Goal: Information Seeking & Learning: Learn about a topic

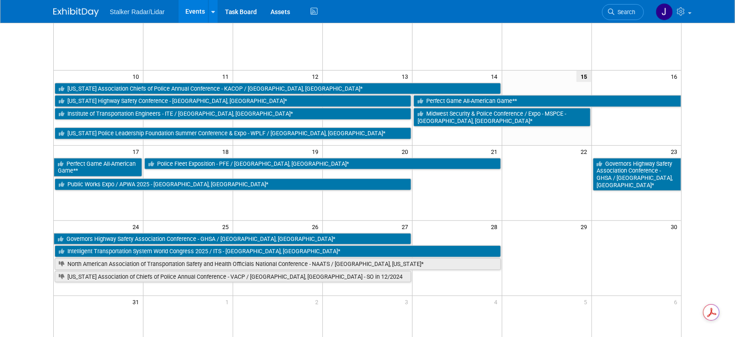
scroll to position [182, 0]
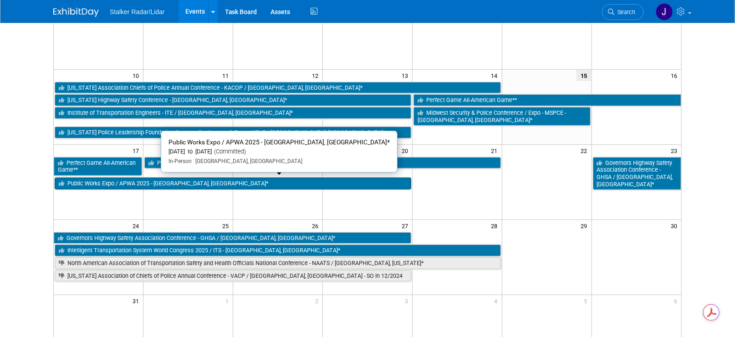
click at [203, 180] on link "Public Works Expo / APWA 2025 - [GEOGRAPHIC_DATA], [GEOGRAPHIC_DATA]*" at bounding box center [233, 184] width 356 height 12
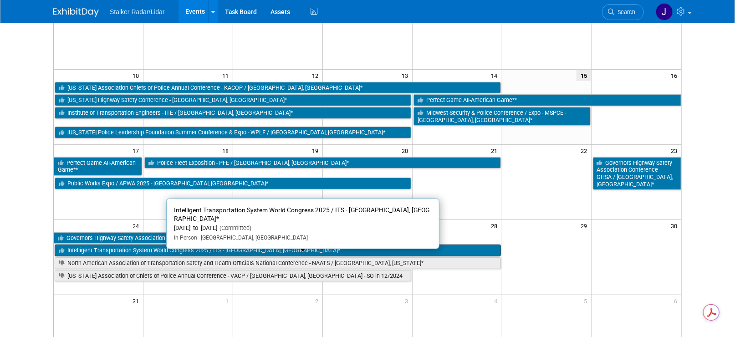
click at [148, 249] on link "Intelligent Transportation System World Congress 2025 / ITS - [GEOGRAPHIC_DATA]…" at bounding box center [278, 250] width 446 height 12
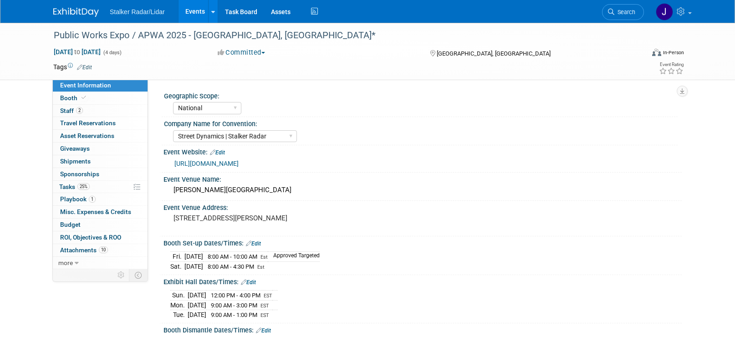
select select "National"
select select "Street Dynamics | Stalker Radar"
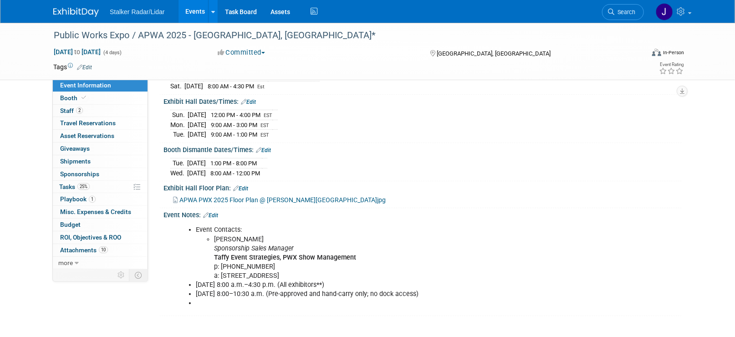
scroll to position [182, 0]
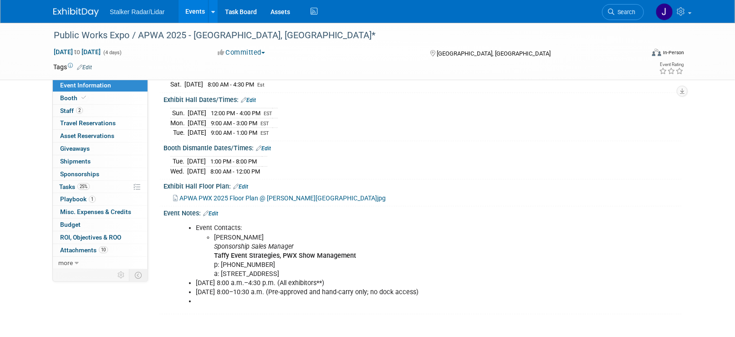
click at [290, 194] on span "APWA PWX 2025 Floor Plan @ McCormick Place Lakeside Convention Center.jpg" at bounding box center [282, 197] width 206 height 7
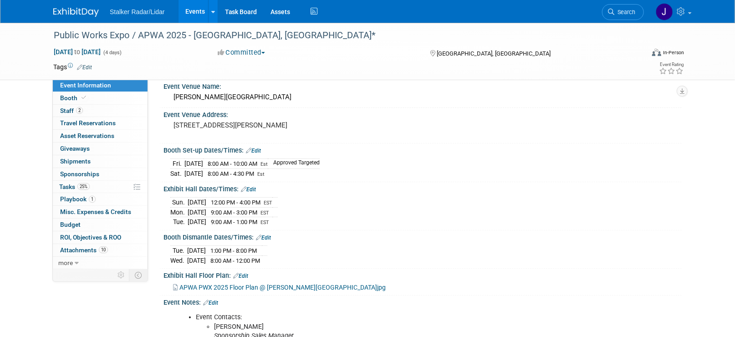
scroll to position [91, 0]
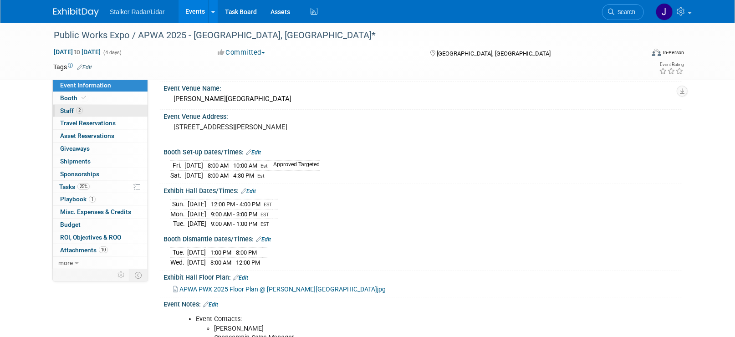
click at [70, 112] on span "Staff 2" at bounding box center [71, 110] width 23 height 7
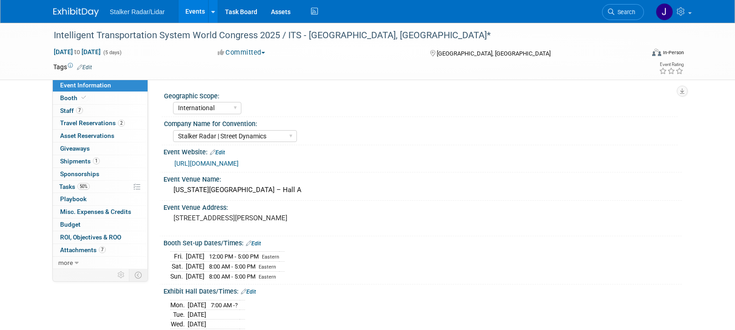
select select "International"
select select "Stalker Radar | Street Dynamics"
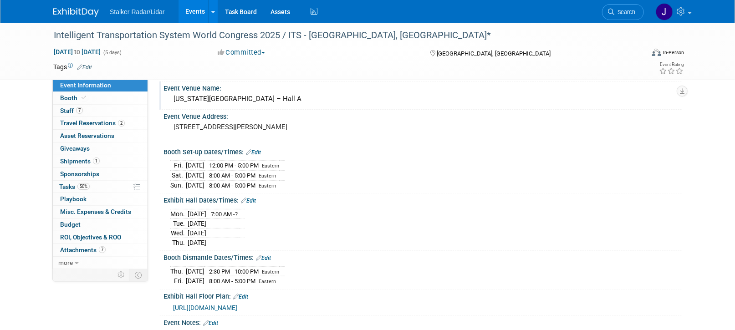
scroll to position [46, 0]
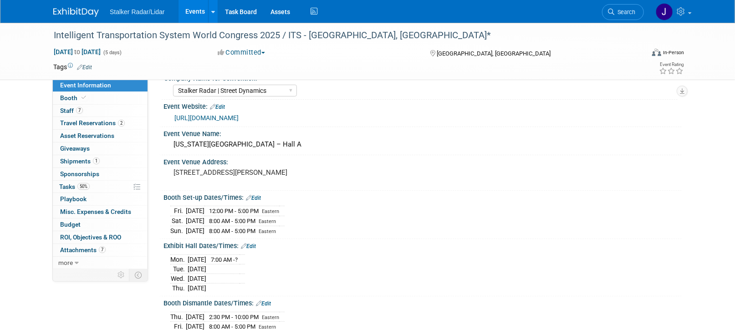
click at [239, 118] on link "https://www.itsamericaevents.com/world-congress/en-us/about-us.html?utm_source=…" at bounding box center [206, 117] width 64 height 7
click at [74, 110] on span "Staff 7" at bounding box center [71, 110] width 23 height 7
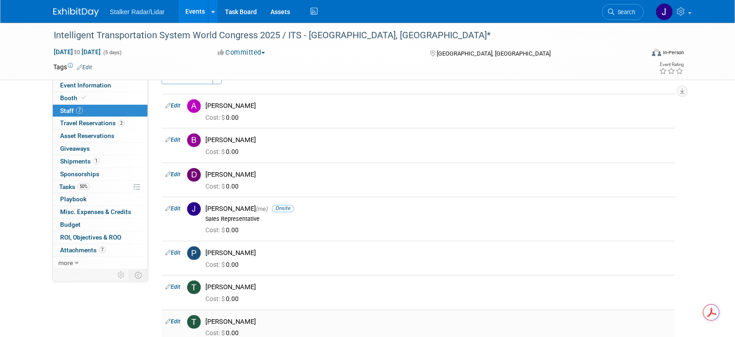
scroll to position [0, 0]
